Goal: Information Seeking & Learning: Learn about a topic

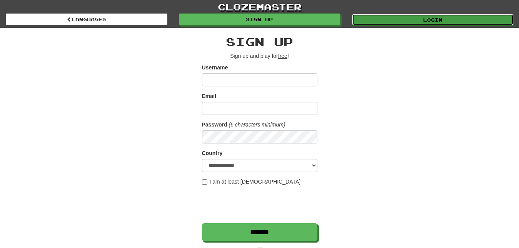
click at [368, 15] on link "Login" at bounding box center [433, 20] width 162 height 12
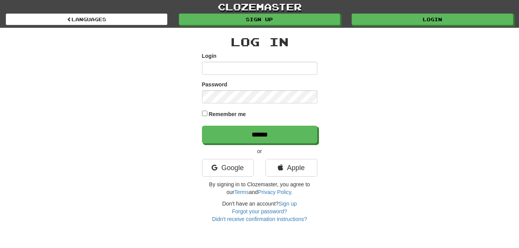
click at [205, 66] on input "Login" at bounding box center [260, 68] width 116 height 13
type input "*********"
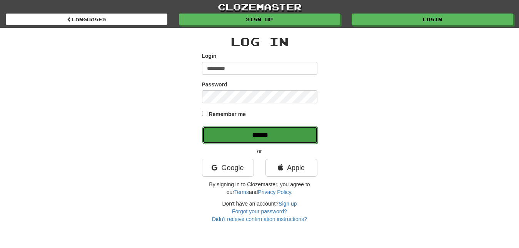
click at [293, 138] on input "******" at bounding box center [261, 135] width 116 height 18
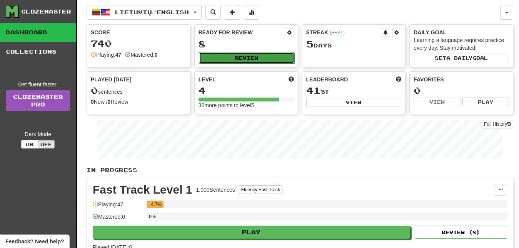
click at [281, 56] on button "Review" at bounding box center [246, 58] width 95 height 12
select select "**"
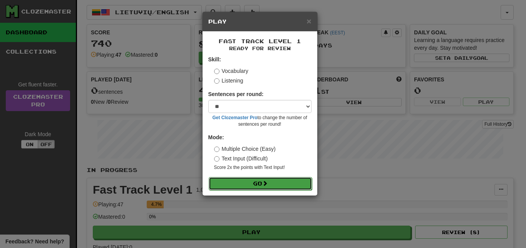
click at [294, 180] on button "Go" at bounding box center [260, 183] width 103 height 13
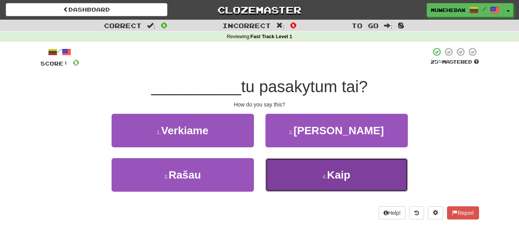
click at [293, 174] on button "4 . Kaip" at bounding box center [337, 174] width 142 height 33
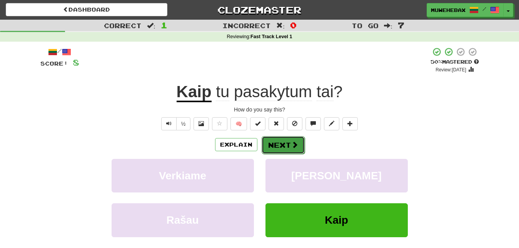
click at [281, 137] on button "Next" at bounding box center [283, 145] width 43 height 18
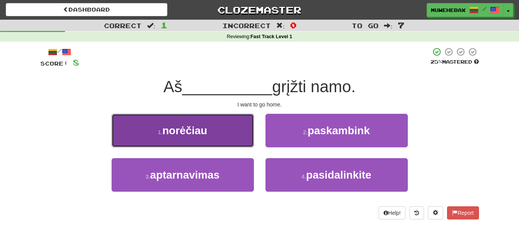
click at [226, 131] on button "1 . norėčiau" at bounding box center [183, 130] width 142 height 33
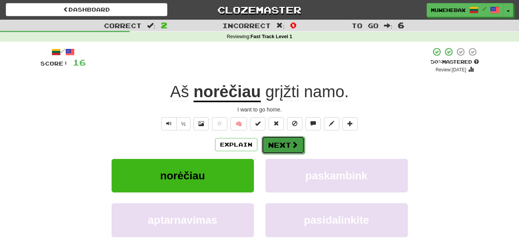
click at [281, 138] on button "Next" at bounding box center [283, 145] width 43 height 18
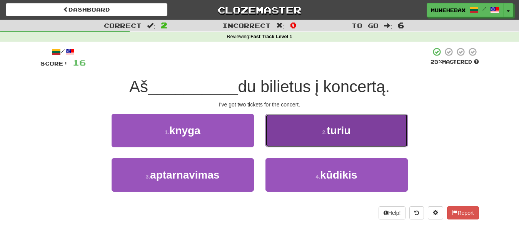
click at [287, 134] on button "2 . turiu" at bounding box center [337, 130] width 142 height 33
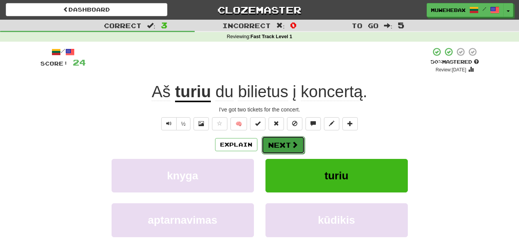
click at [280, 138] on button "Next" at bounding box center [283, 145] width 43 height 18
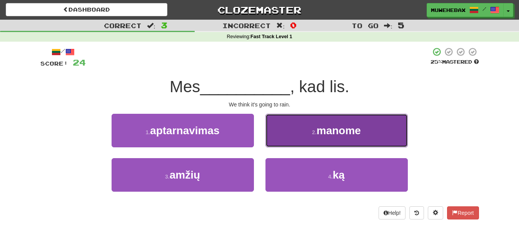
click at [293, 135] on button "2 . manome" at bounding box center [337, 130] width 142 height 33
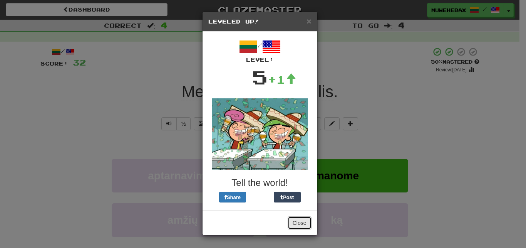
click at [295, 218] on button "Close" at bounding box center [300, 222] width 24 height 13
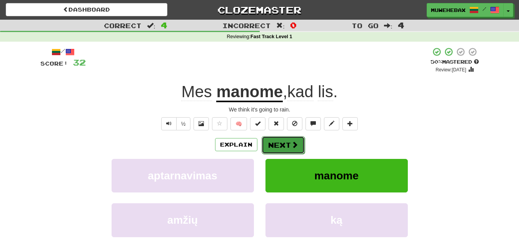
click at [281, 139] on button "Next" at bounding box center [283, 145] width 43 height 18
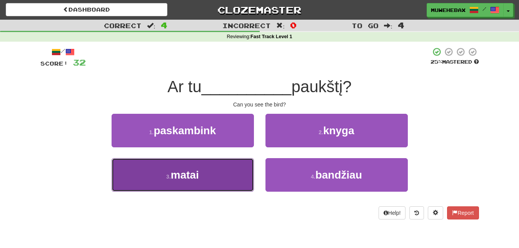
click at [234, 171] on button "3 . matai" at bounding box center [183, 174] width 142 height 33
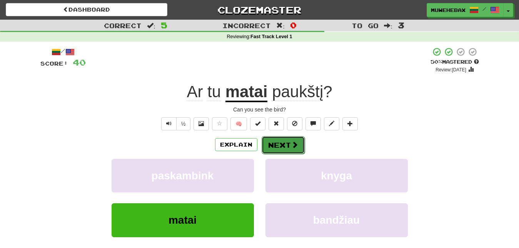
click at [281, 139] on button "Next" at bounding box center [283, 145] width 43 height 18
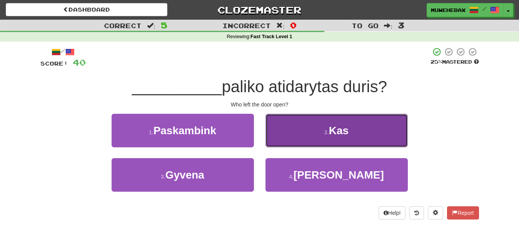
click at [296, 133] on button "2 . Kas" at bounding box center [337, 130] width 142 height 33
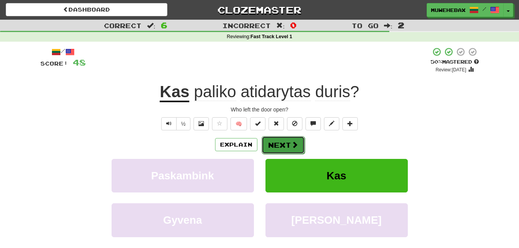
click at [281, 137] on button "Next" at bounding box center [283, 145] width 43 height 18
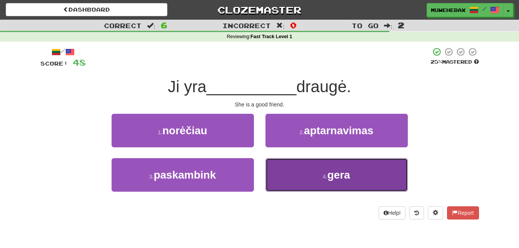
click at [297, 172] on button "4 . gera" at bounding box center [337, 174] width 142 height 33
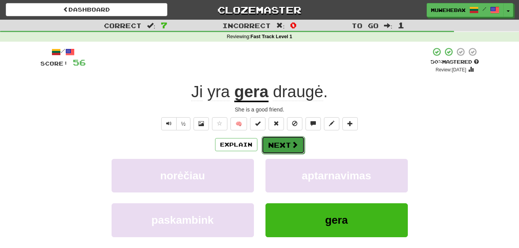
click at [281, 139] on button "Next" at bounding box center [283, 145] width 43 height 18
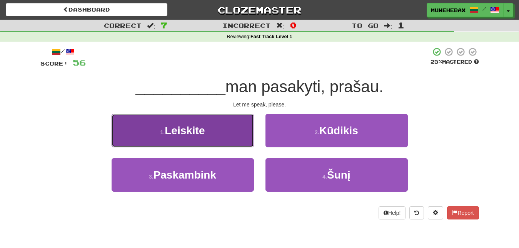
click at [233, 128] on button "1 . Leiskite" at bounding box center [183, 130] width 142 height 33
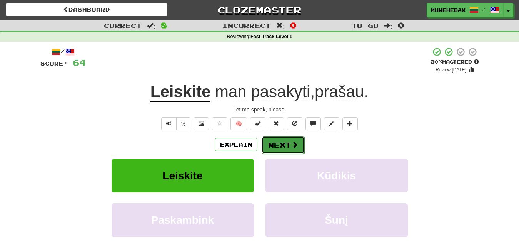
click at [282, 137] on button "Next" at bounding box center [283, 145] width 43 height 18
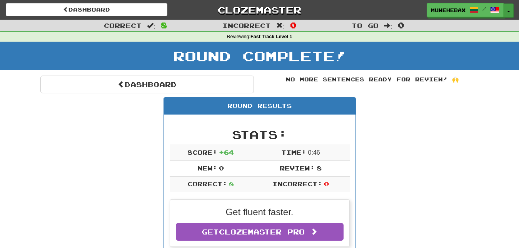
click at [509, 11] on span "button" at bounding box center [508, 12] width 3 height 2
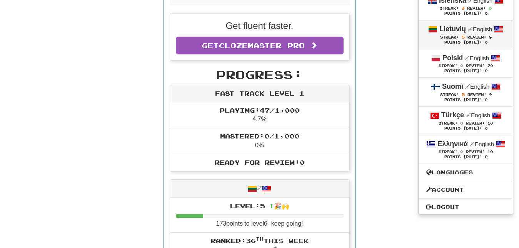
scroll to position [196, 0]
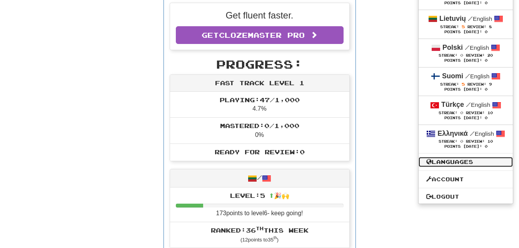
click at [467, 163] on link "Languages" at bounding box center [466, 162] width 94 height 10
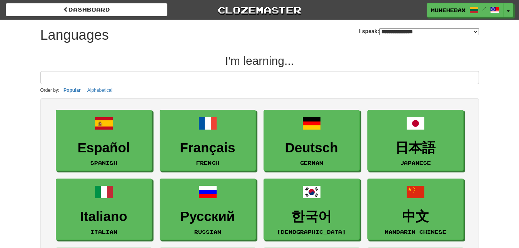
select select "*******"
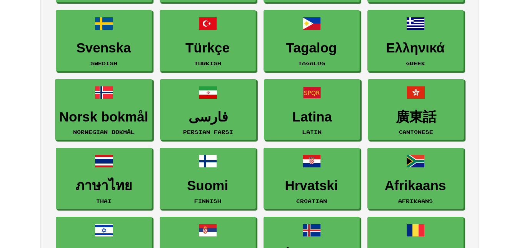
scroll to position [314, 0]
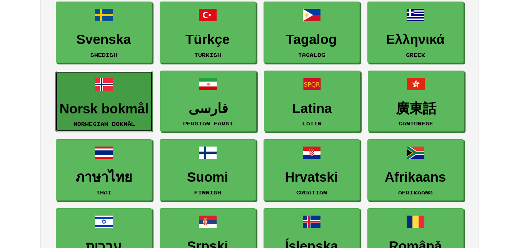
click at [126, 94] on link "Norsk bokmål Norwegian Bokmål" at bounding box center [103, 101] width 97 height 61
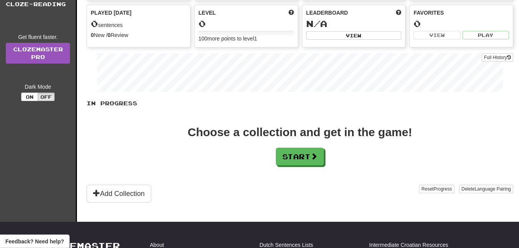
scroll to position [79, 0]
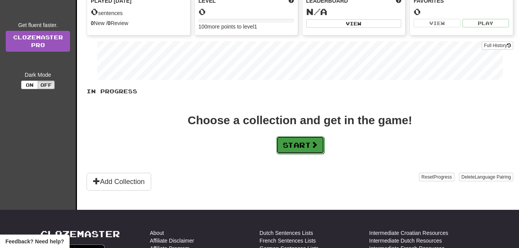
click at [283, 147] on button "Start" at bounding box center [300, 145] width 48 height 18
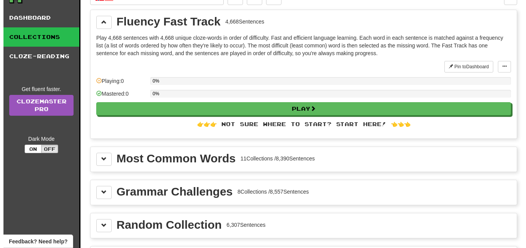
scroll to position [0, 0]
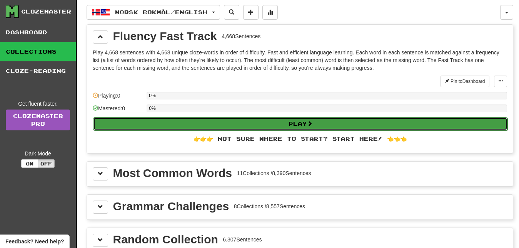
click at [241, 126] on button "Play" at bounding box center [300, 123] width 415 height 13
select select "**"
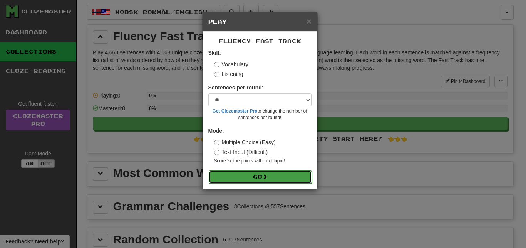
click at [271, 176] on button "Go" at bounding box center [260, 176] width 103 height 13
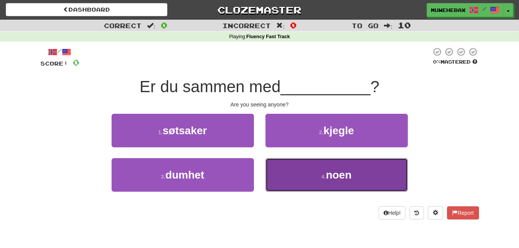
click at [283, 176] on button "4 . noen" at bounding box center [337, 174] width 142 height 33
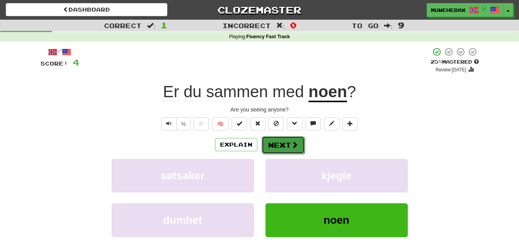
click at [280, 139] on button "Next" at bounding box center [283, 145] width 43 height 18
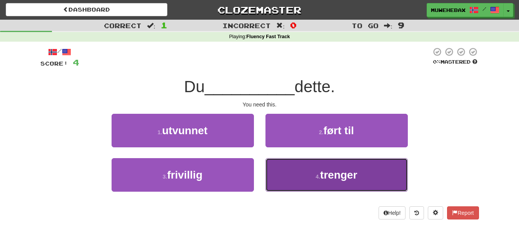
click at [288, 170] on button "4 . trenger" at bounding box center [337, 174] width 142 height 33
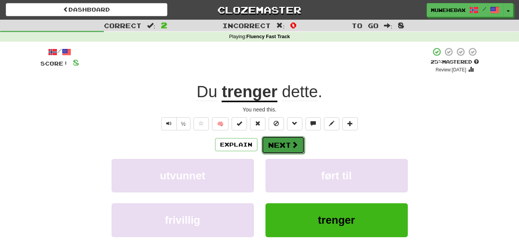
click at [280, 138] on button "Next" at bounding box center [283, 145] width 43 height 18
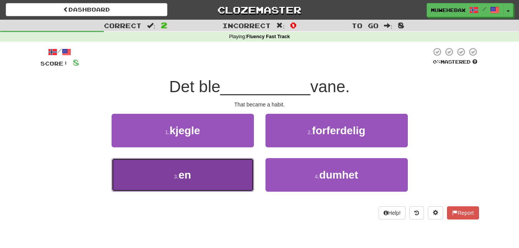
click at [233, 171] on button "3 . en" at bounding box center [183, 174] width 142 height 33
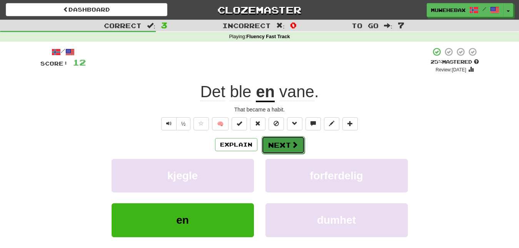
click at [279, 136] on button "Next" at bounding box center [283, 145] width 43 height 18
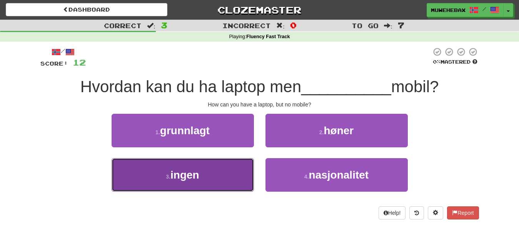
click at [243, 169] on button "3 . ingen" at bounding box center [183, 174] width 142 height 33
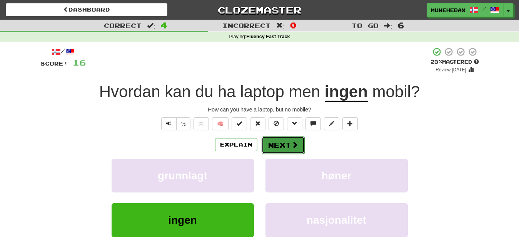
click at [281, 138] on button "Next" at bounding box center [283, 145] width 43 height 18
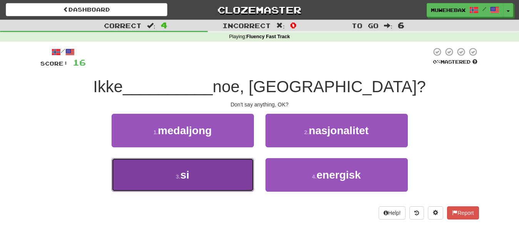
click at [236, 169] on button "3 . si" at bounding box center [183, 174] width 142 height 33
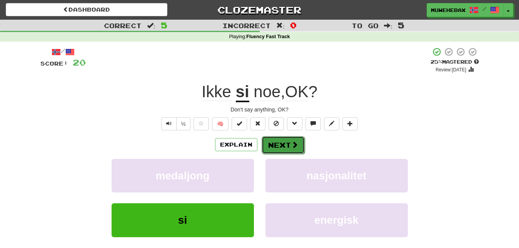
click at [279, 138] on button "Next" at bounding box center [283, 145] width 43 height 18
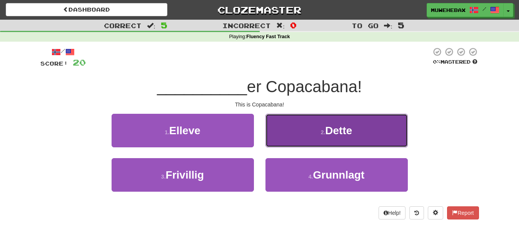
click at [296, 132] on button "2 . Dette" at bounding box center [337, 130] width 142 height 33
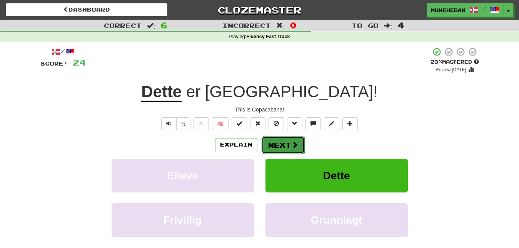
click at [280, 137] on button "Next" at bounding box center [283, 145] width 43 height 18
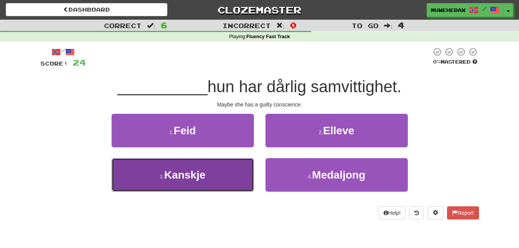
click at [244, 173] on button "3 . [GEOGRAPHIC_DATA]" at bounding box center [183, 174] width 142 height 33
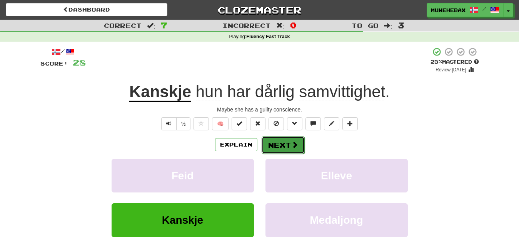
click at [280, 137] on button "Next" at bounding box center [283, 145] width 43 height 18
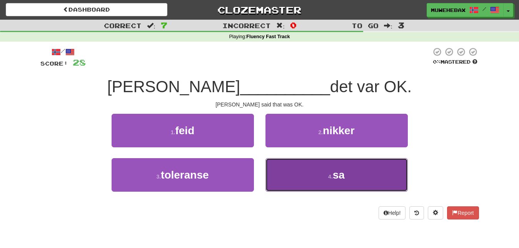
click at [292, 177] on button "4 . sa" at bounding box center [337, 174] width 142 height 33
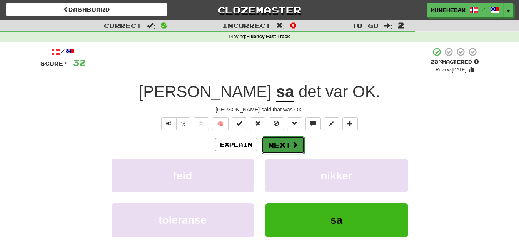
click at [281, 139] on button "Next" at bounding box center [283, 145] width 43 height 18
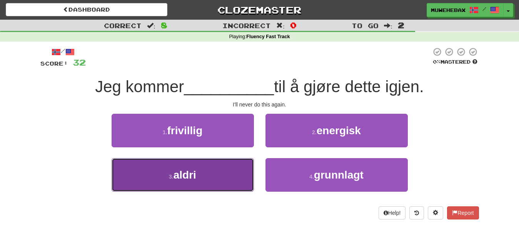
click at [237, 173] on button "3 . aldri" at bounding box center [183, 174] width 142 height 33
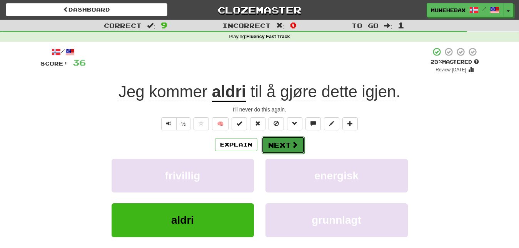
click at [280, 139] on button "Next" at bounding box center [283, 145] width 43 height 18
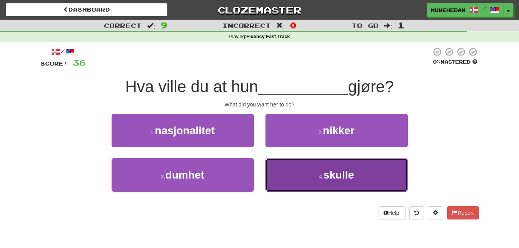
click at [288, 170] on button "4 . skulle" at bounding box center [337, 174] width 142 height 33
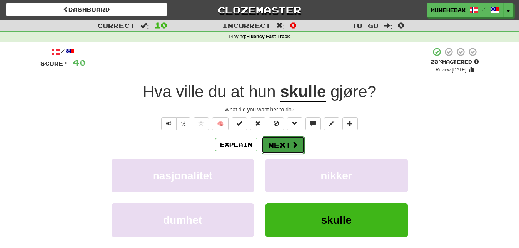
click at [281, 138] on button "Next" at bounding box center [283, 145] width 43 height 18
